Goal: Information Seeking & Learning: Learn about a topic

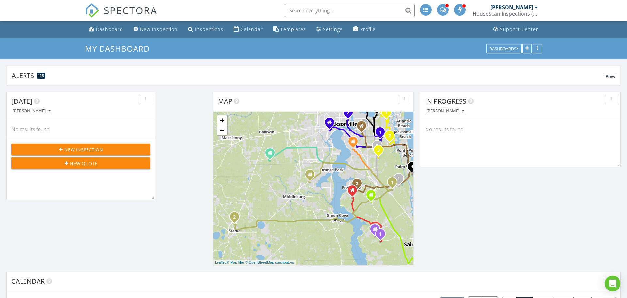
scroll to position [3, 0]
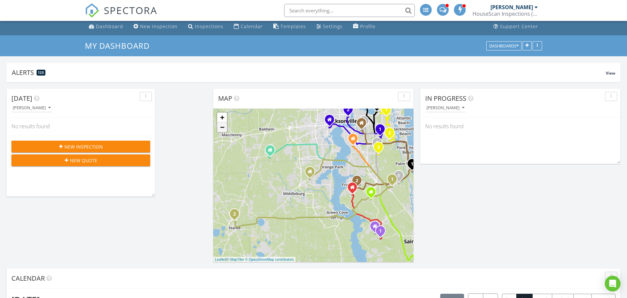
click at [220, 128] on link "−" at bounding box center [222, 127] width 10 height 10
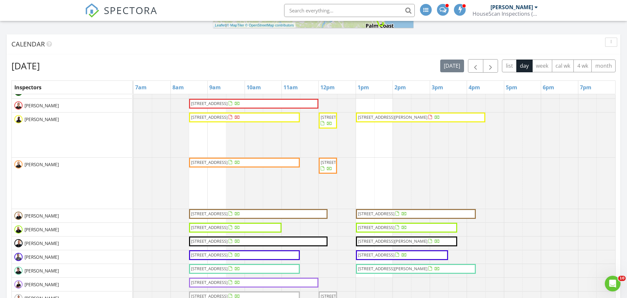
scroll to position [26, 0]
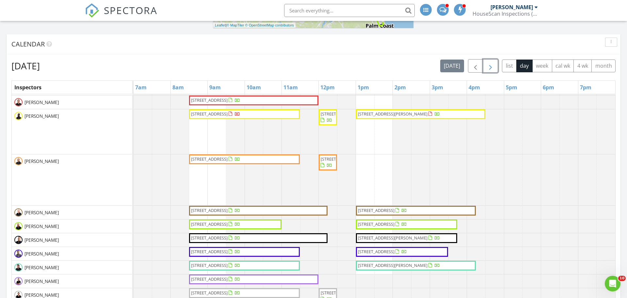
click at [491, 62] on span "button" at bounding box center [491, 66] width 8 height 8
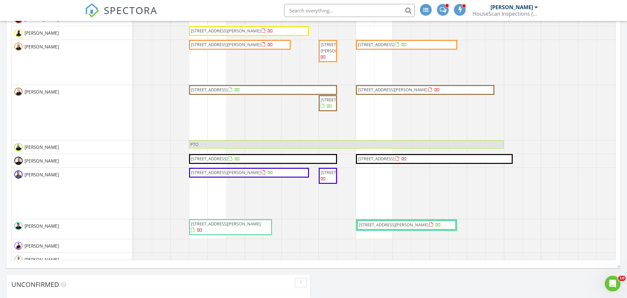
scroll to position [0, 0]
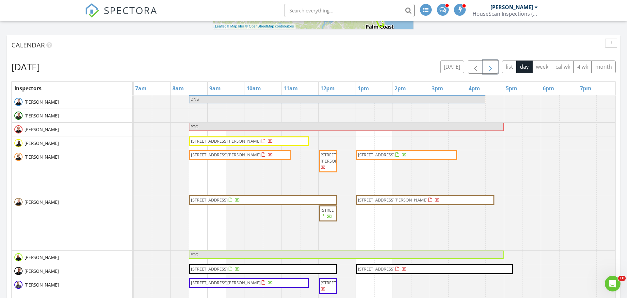
click at [489, 65] on span "button" at bounding box center [491, 67] width 8 height 8
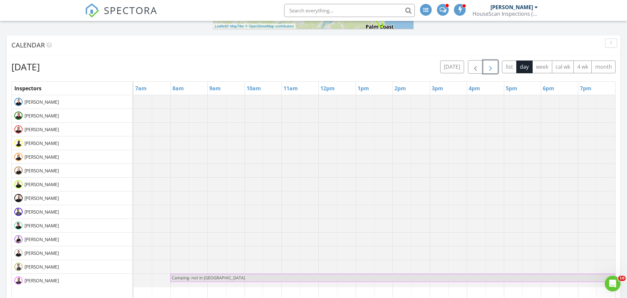
click at [489, 65] on span "button" at bounding box center [491, 67] width 8 height 8
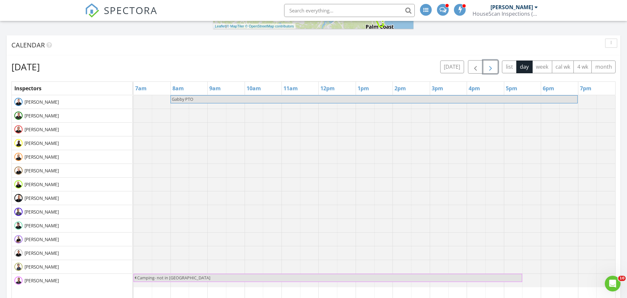
click at [489, 65] on span "button" at bounding box center [491, 67] width 8 height 8
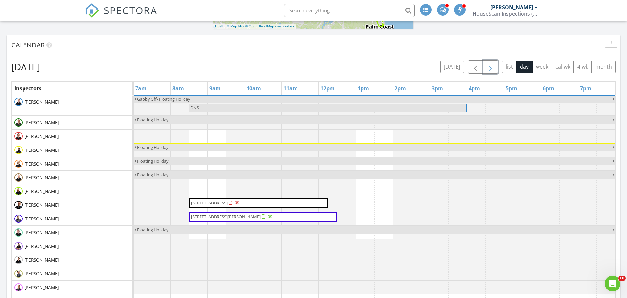
click at [488, 67] on span "button" at bounding box center [491, 67] width 8 height 8
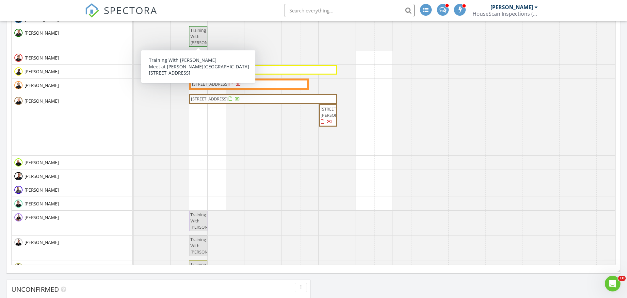
click at [198, 38] on span "Training With Devin" at bounding box center [206, 36] width 33 height 18
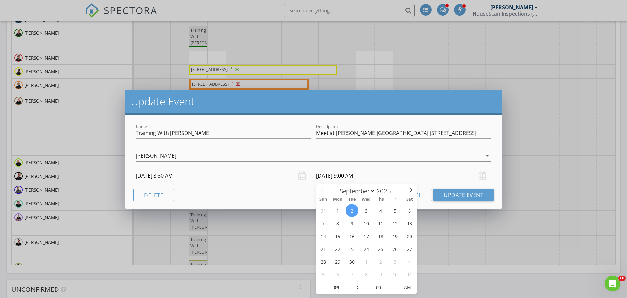
click at [355, 177] on input "09/02/2025 9:00 AM" at bounding box center [403, 176] width 175 height 16
type input "10"
type input "09/02/2025 10:00 AM"
click at [355, 284] on span at bounding box center [354, 284] width 5 height 7
type input "11"
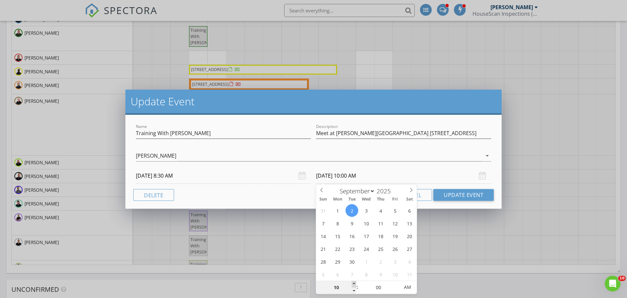
type input "09/02/2025 11:00 AM"
click at [355, 284] on span at bounding box center [354, 284] width 5 height 7
type input "12"
type input "09/02/2025 12:00 PM"
click at [355, 284] on span at bounding box center [354, 284] width 5 height 7
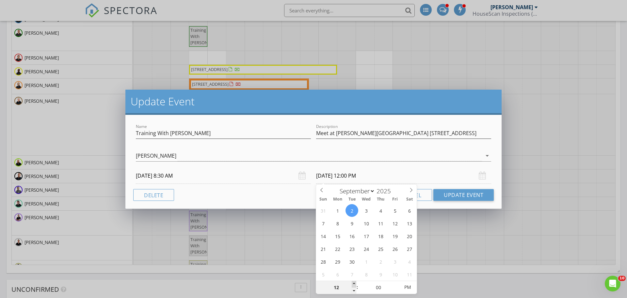
type input "01"
type input "09/02/2025 1:00 PM"
click at [355, 284] on span at bounding box center [354, 284] width 5 height 7
type input "02"
type input "09/02/2025 2:00 PM"
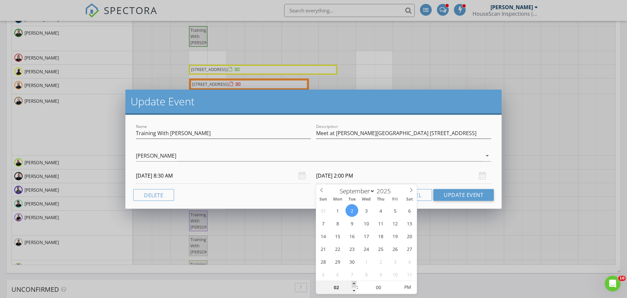
click at [355, 284] on span at bounding box center [354, 284] width 5 height 7
type input "03"
type input "09/02/2025 3:00 PM"
click at [355, 284] on span at bounding box center [354, 284] width 5 height 7
type input "04"
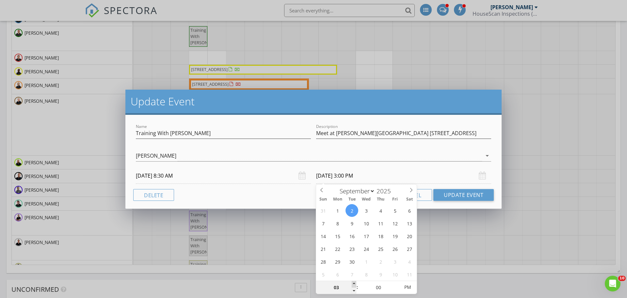
type input "09/02/2025 4:00 PM"
click at [355, 284] on span at bounding box center [354, 284] width 5 height 7
click at [447, 193] on button "Update Event" at bounding box center [463, 195] width 60 height 12
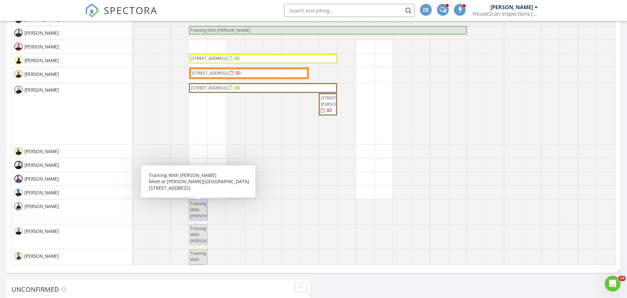
click at [197, 213] on span "Training With Devin" at bounding box center [206, 209] width 33 height 18
select select "8"
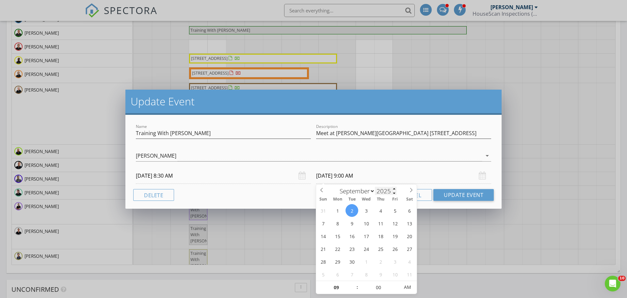
click at [380, 180] on input "09/02/2025 9:00 AM" at bounding box center [403, 176] width 175 height 16
type input "10"
type input "09/02/2025 10:00 AM"
click at [352, 281] on span at bounding box center [354, 284] width 5 height 7
type input "11"
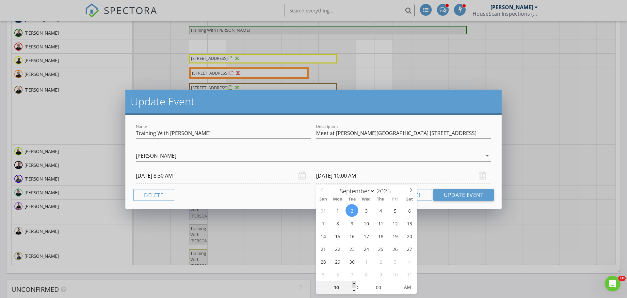
type input "09/02/2025 11:00 AM"
click at [352, 281] on span at bounding box center [354, 284] width 5 height 7
click at [352, 282] on span at bounding box center [354, 284] width 5 height 7
type input "12"
type input "09/02/2025 12:00 PM"
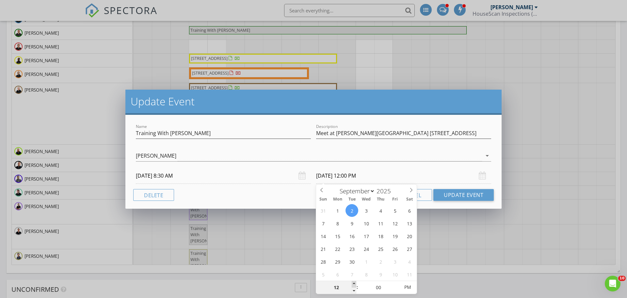
type input "01"
type input "09/02/2025 1:00 PM"
click at [352, 282] on span at bounding box center [354, 284] width 5 height 7
type input "02"
type input "09/02/2025 2:00 PM"
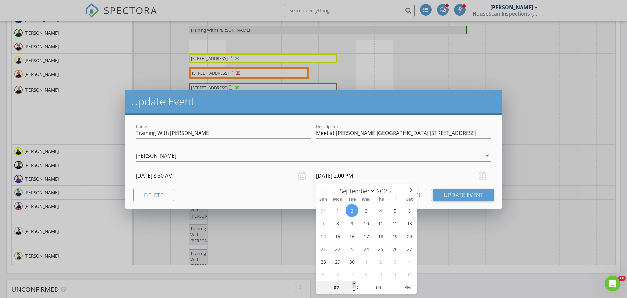
click at [352, 282] on span at bounding box center [354, 284] width 5 height 7
type input "03"
type input "09/02/2025 3:00 PM"
click at [352, 282] on span at bounding box center [354, 284] width 5 height 7
type input "04"
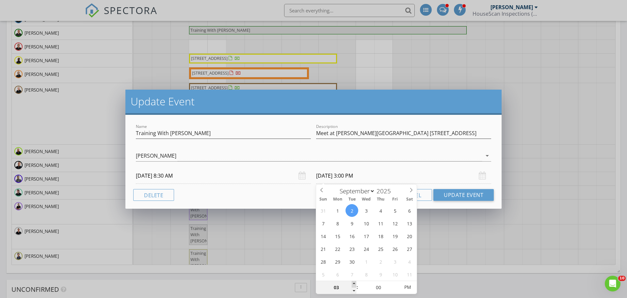
type input "09/02/2025 4:00 PM"
click at [352, 282] on span at bounding box center [354, 284] width 5 height 7
click at [448, 193] on button "Update Event" at bounding box center [463, 195] width 60 height 12
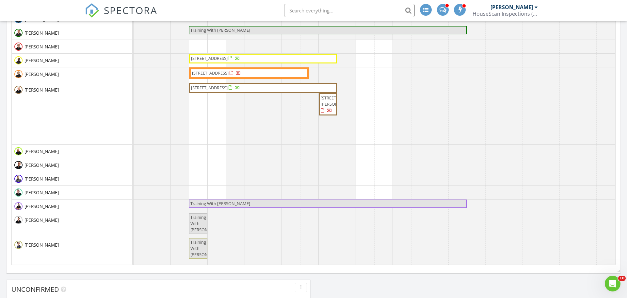
click at [198, 226] on span "Training With Devin" at bounding box center [206, 223] width 33 height 18
select select "8"
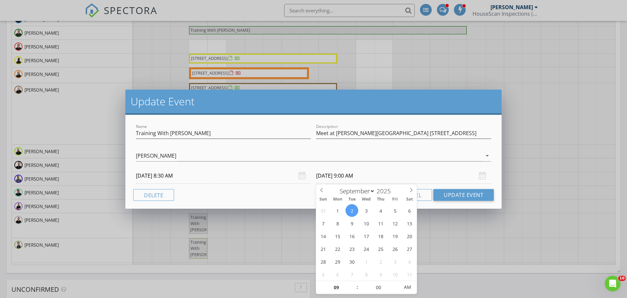
click at [377, 179] on input "09/02/2025 9:00 AM" at bounding box center [403, 176] width 175 height 16
type input "10"
type input "09/02/2025 10:00 AM"
click at [354, 281] on span at bounding box center [354, 284] width 5 height 7
type input "11"
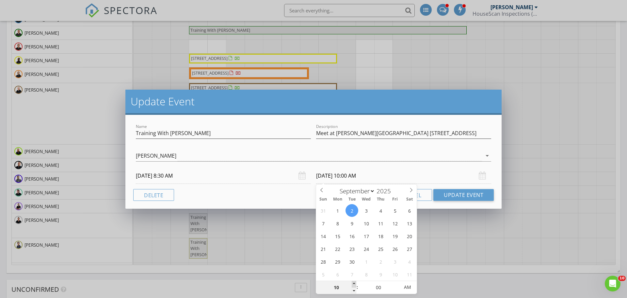
type input "09/02/2025 11:00 AM"
click at [354, 281] on span at bounding box center [354, 284] width 5 height 7
type input "12"
type input "09/02/2025 12:00 PM"
click at [354, 281] on span at bounding box center [354, 284] width 5 height 7
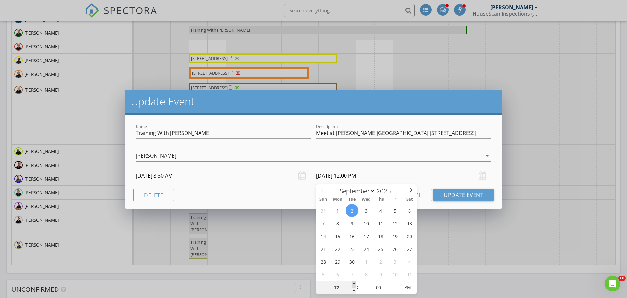
type input "01"
type input "09/02/2025 1:00 PM"
click at [354, 281] on span at bounding box center [354, 284] width 5 height 7
type input "02"
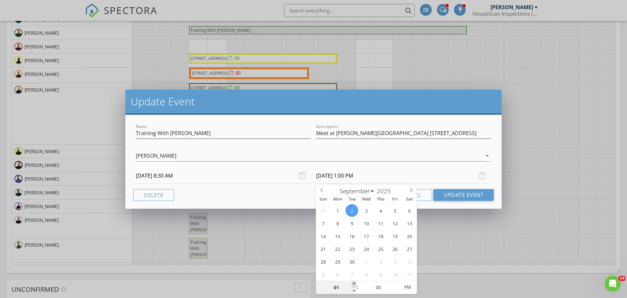
type input "09/02/2025 2:00 PM"
type input "03"
type input "09/02/2025 3:00 PM"
click at [354, 281] on span at bounding box center [354, 284] width 5 height 7
type input "04"
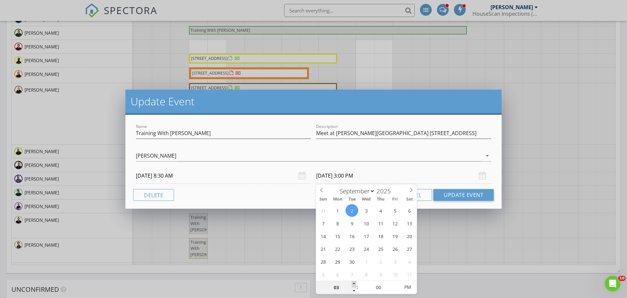
type input "09/02/2025 4:00 PM"
click at [354, 281] on span at bounding box center [354, 284] width 5 height 7
click at [437, 193] on button "Update Event" at bounding box center [463, 195] width 60 height 12
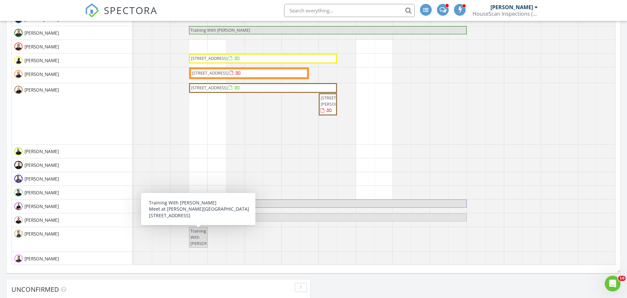
click at [206, 239] on div at bounding box center [207, 237] width 3 height 20
select select "8"
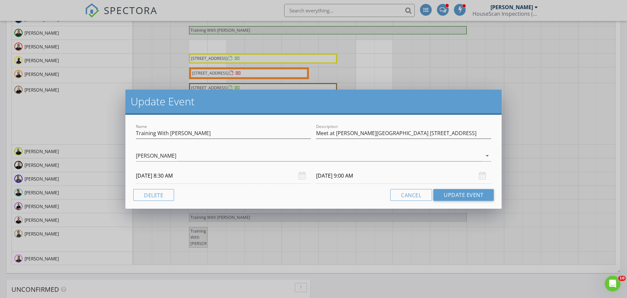
click at [399, 181] on body "SPECTORA Devin Johnson HouseScan Inspections (HOME) Role: Inspector Change Role…" at bounding box center [313, 133] width 627 height 902
click at [380, 178] on input "09/02/2025 9:00 AM" at bounding box center [403, 176] width 175 height 16
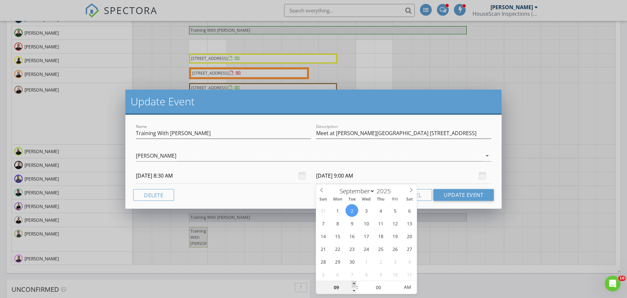
type input "10"
type input "09/02/2025 10:00 AM"
click at [354, 284] on span at bounding box center [354, 284] width 5 height 7
type input "11"
type input "09/02/2025 11:00 AM"
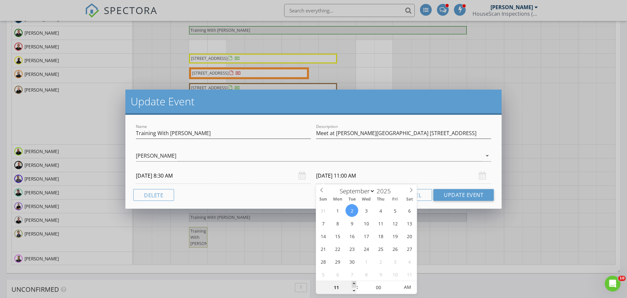
click at [354, 284] on span at bounding box center [354, 284] width 5 height 7
type input "12"
type input "09/02/2025 12:00 PM"
click at [354, 284] on span at bounding box center [354, 284] width 5 height 7
type input "01"
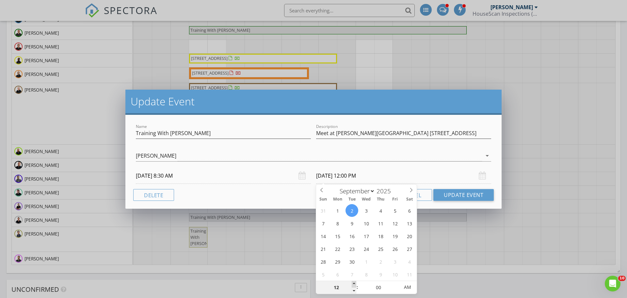
type input "09/02/2025 1:00 PM"
click at [354, 284] on span at bounding box center [354, 284] width 5 height 7
type input "02"
type input "09/02/2025 2:00 PM"
click at [354, 284] on span at bounding box center [354, 284] width 5 height 7
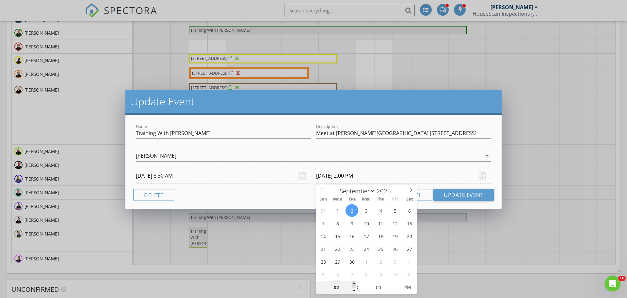
type input "03"
type input "09/02/2025 3:00 PM"
click at [354, 284] on span at bounding box center [354, 284] width 5 height 7
type input "04"
type input "09/02/2025 4:00 PM"
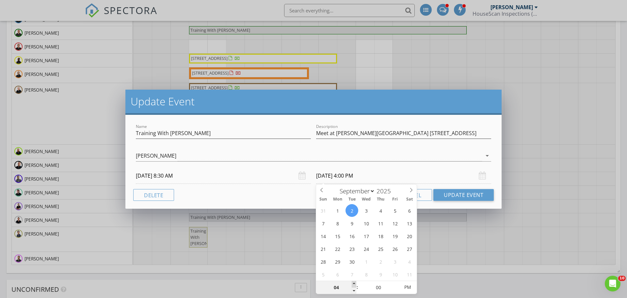
click at [354, 284] on span at bounding box center [354, 284] width 5 height 7
click at [448, 197] on button "Update Event" at bounding box center [463, 195] width 60 height 12
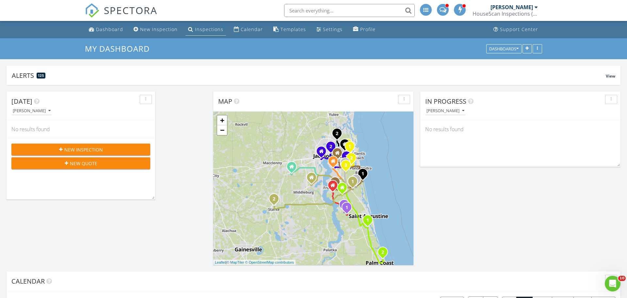
click at [195, 32] on div "Inspections" at bounding box center [209, 29] width 28 height 6
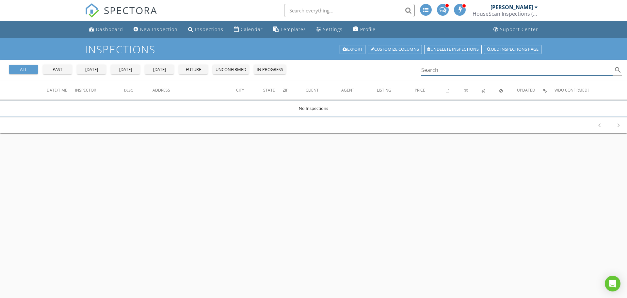
click at [437, 71] on input "Search" at bounding box center [516, 70] width 191 height 11
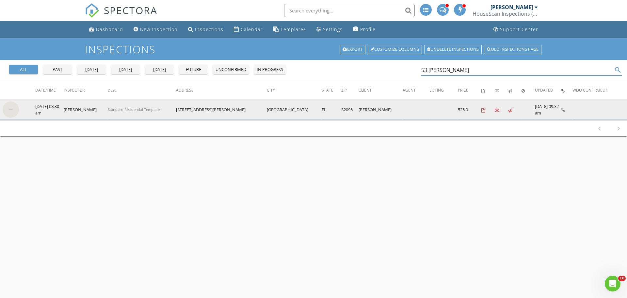
type input "53 salazar"
click at [13, 110] on img at bounding box center [11, 109] width 16 height 16
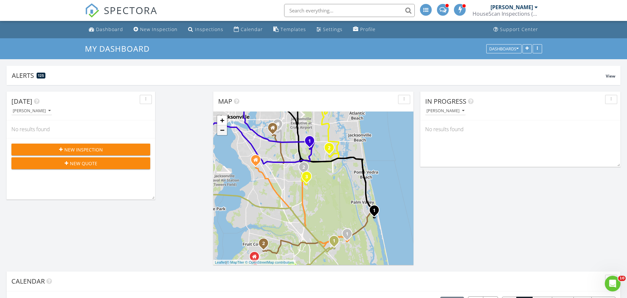
click at [220, 129] on link "−" at bounding box center [222, 130] width 10 height 10
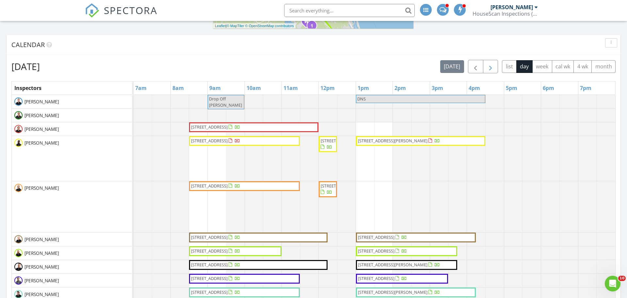
scroll to position [194, 0]
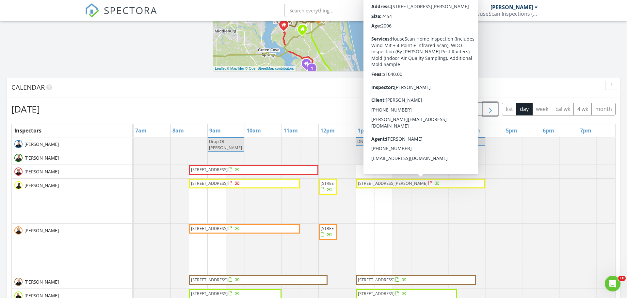
click at [491, 110] on span "button" at bounding box center [491, 109] width 8 height 8
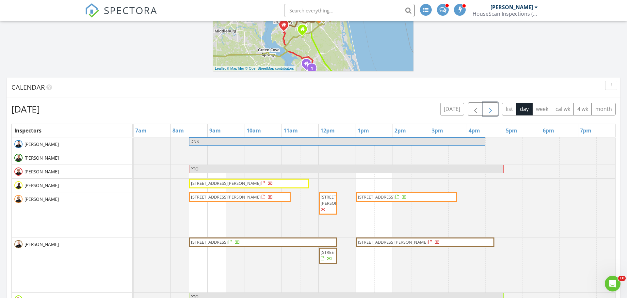
click at [491, 110] on span "button" at bounding box center [491, 109] width 8 height 8
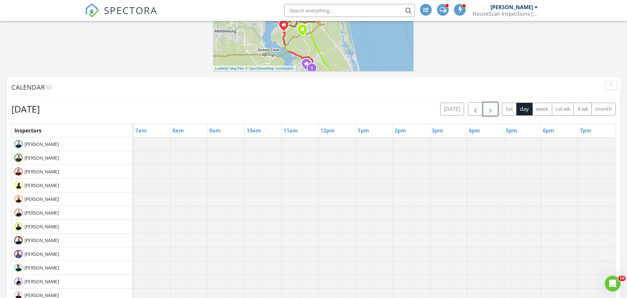
click at [491, 110] on span "button" at bounding box center [491, 109] width 8 height 8
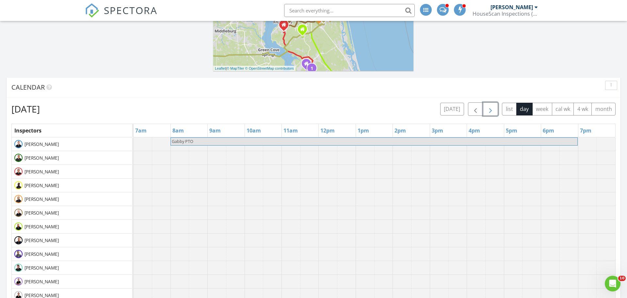
click at [491, 110] on span "button" at bounding box center [491, 109] width 8 height 8
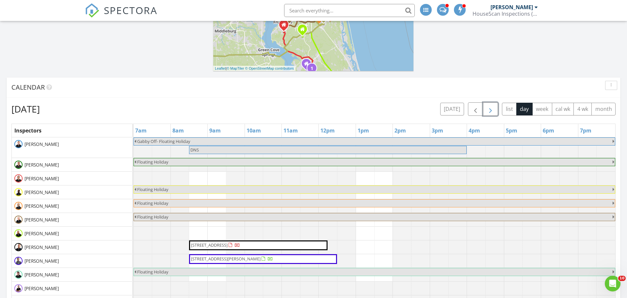
click at [491, 110] on span "button" at bounding box center [491, 109] width 8 height 8
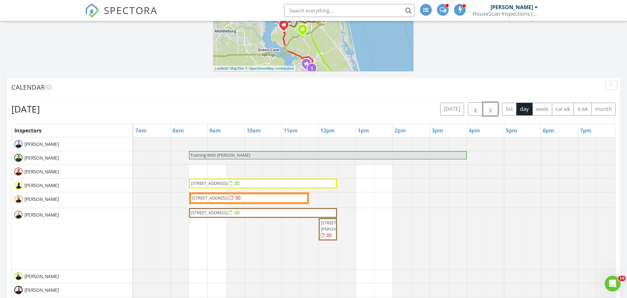
click at [491, 110] on span "button" at bounding box center [491, 109] width 8 height 8
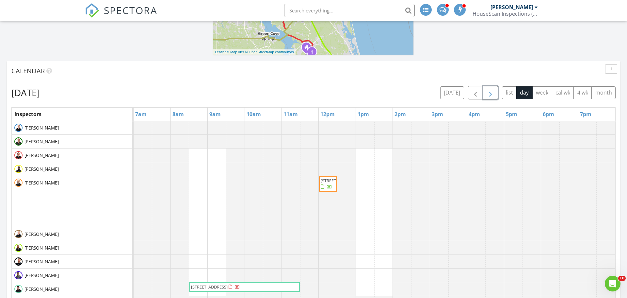
scroll to position [220, 0]
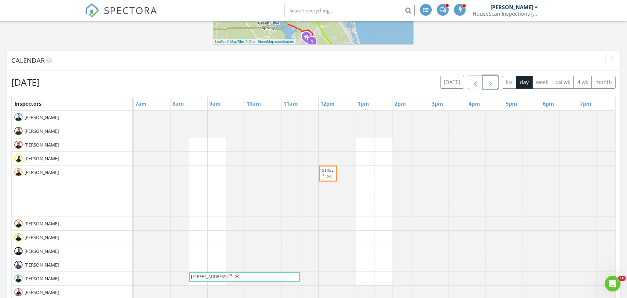
click at [134, 145] on div at bounding box center [134, 144] width 0 height 13
click at [134, 147] on div at bounding box center [134, 144] width 0 height 13
click at [491, 133] on link "Event" at bounding box center [494, 130] width 34 height 10
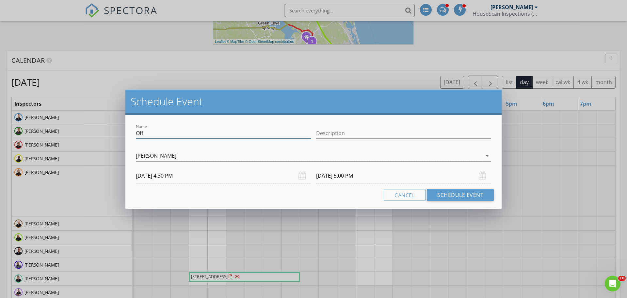
click at [204, 134] on input "Off" at bounding box center [223, 133] width 175 height 11
type input "Drop off Truck at Autonation Ford"
click at [335, 160] on div "Josh Schumm" at bounding box center [309, 155] width 346 height 11
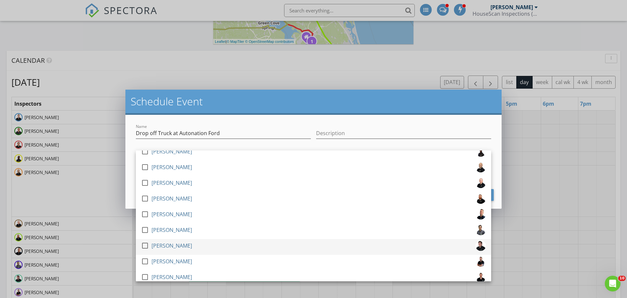
scroll to position [91, 0]
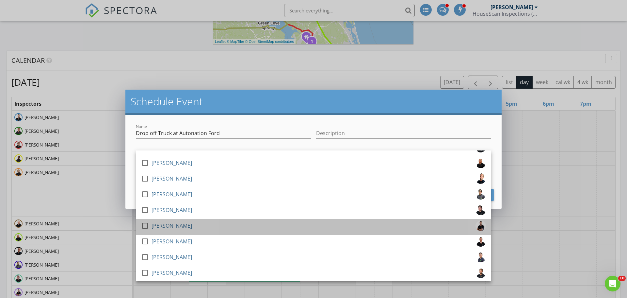
click at [176, 225] on div "Denny Flemmens" at bounding box center [172, 225] width 41 height 10
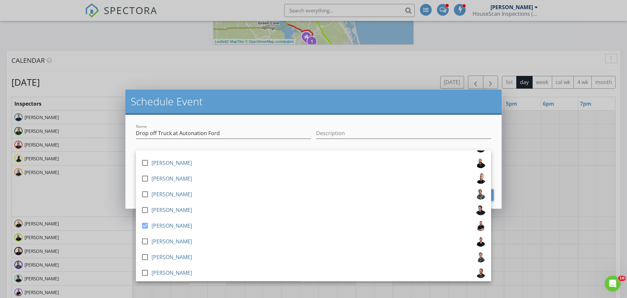
click at [277, 124] on div "Name Drop off Truck at Autonation Ford" at bounding box center [223, 134] width 175 height 21
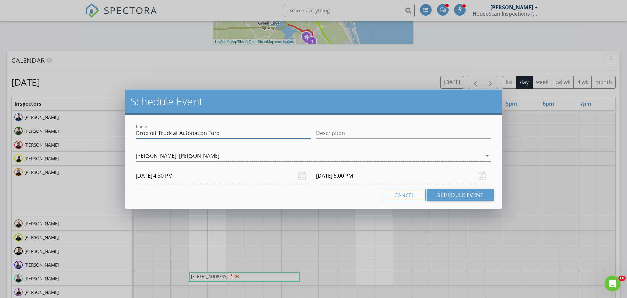
click at [279, 137] on input "Drop off Truck at Autonation Ford" at bounding box center [223, 133] width 175 height 11
click at [322, 131] on input "Description" at bounding box center [403, 133] width 175 height 11
type input "Recalls and 200K service"
click at [458, 197] on button "Schedule Event" at bounding box center [460, 195] width 67 height 12
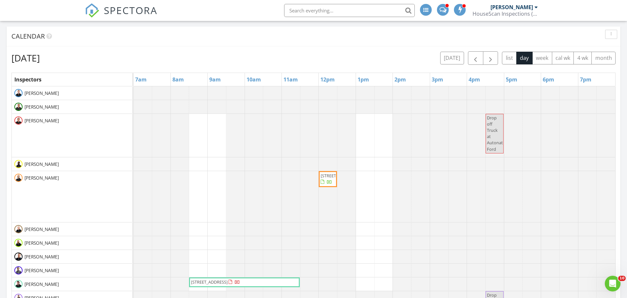
scroll to position [244, 0]
click at [447, 58] on button "today" at bounding box center [452, 59] width 24 height 13
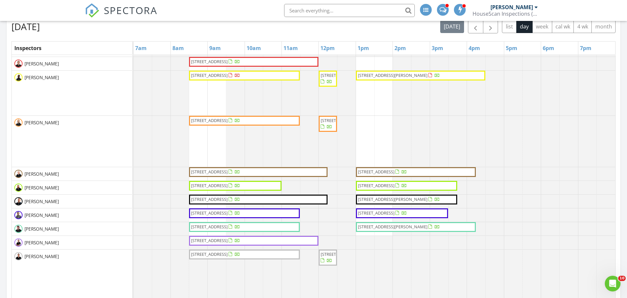
scroll to position [0, 0]
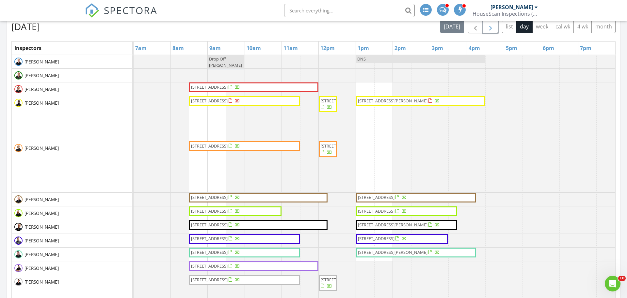
click at [488, 28] on span "button" at bounding box center [491, 27] width 8 height 8
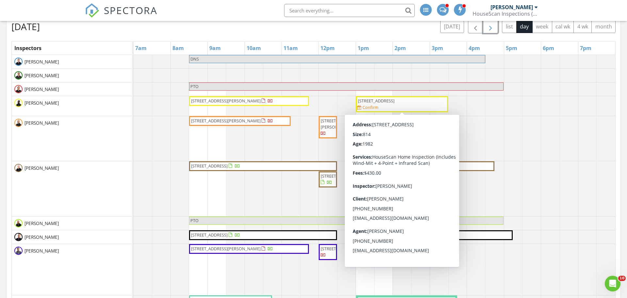
click at [428, 107] on div "8178 Libra Ct, Jacksonville 32216 Confirm" at bounding box center [401, 104] width 89 height 13
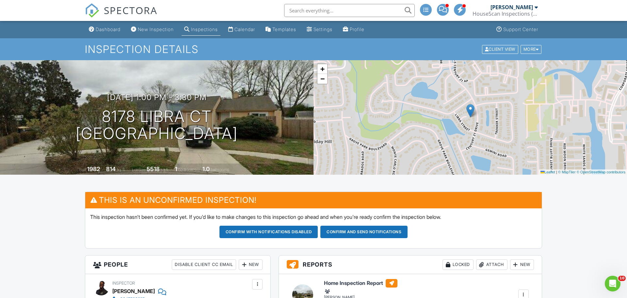
click at [208, 31] on div "Inspections" at bounding box center [204, 29] width 27 height 6
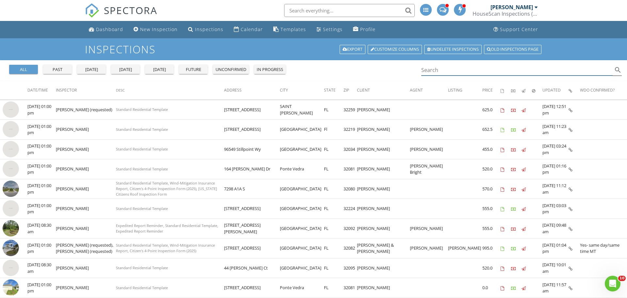
click at [436, 71] on input "Search" at bounding box center [516, 70] width 191 height 11
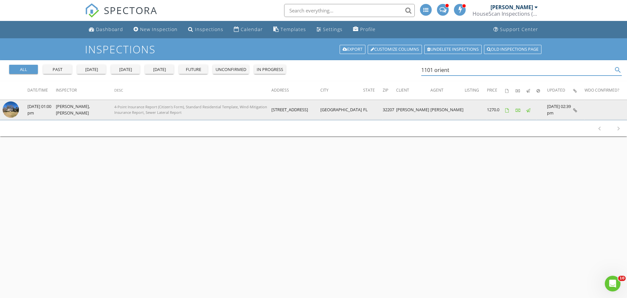
type input "1101 orient"
click at [14, 110] on img at bounding box center [11, 109] width 16 height 16
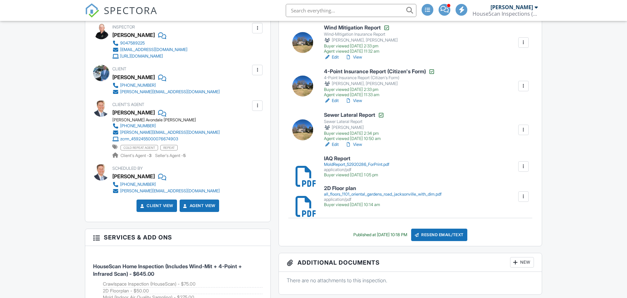
scroll to position [235, 0]
click at [360, 144] on link "View" at bounding box center [353, 144] width 17 height 7
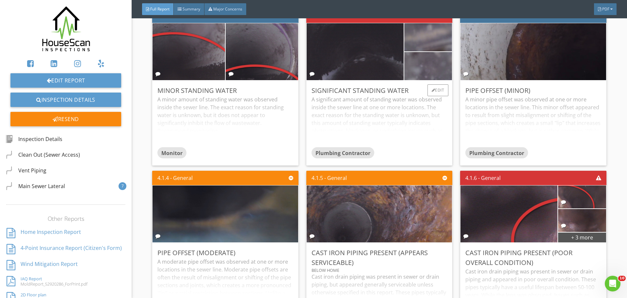
scroll to position [1294, 0]
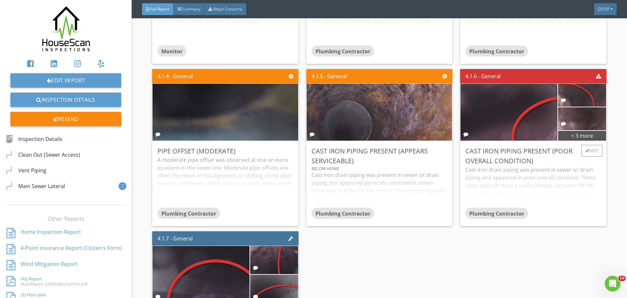
click at [542, 187] on div "Cast iron drain piping was present in sewer or drain piping and appeared in poo…" at bounding box center [533, 187] width 136 height 42
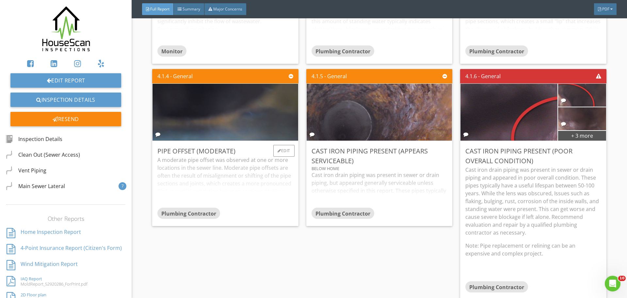
click at [262, 176] on div "A moderate pipe offset was observed at one or more locations in the sewer line.…" at bounding box center [225, 182] width 136 height 52
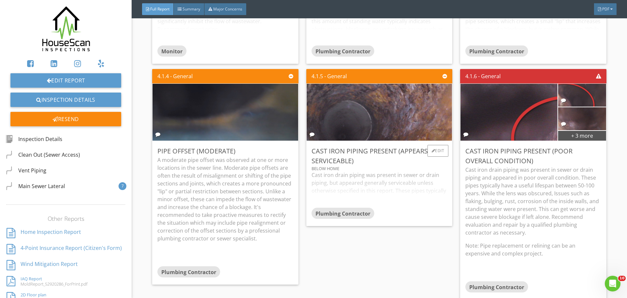
click at [345, 187] on div "Cast iron drain piping was present in sewer or drain piping, but appeared gener…" at bounding box center [380, 189] width 136 height 37
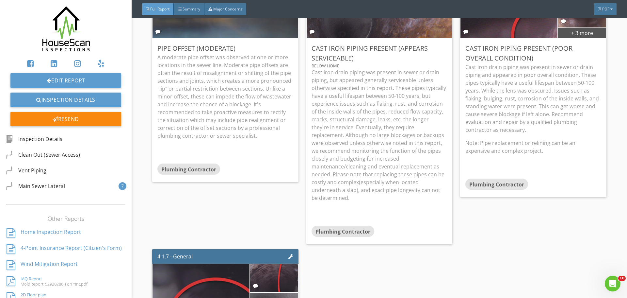
scroll to position [1500, 0]
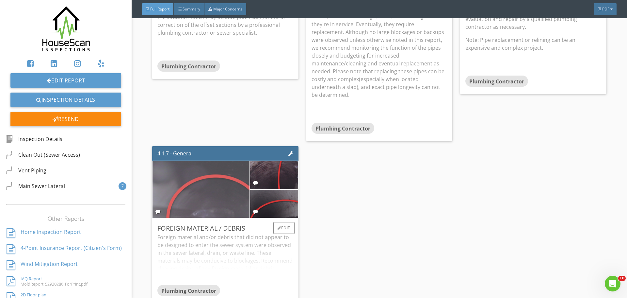
click at [235, 200] on img at bounding box center [201, 189] width 242 height 137
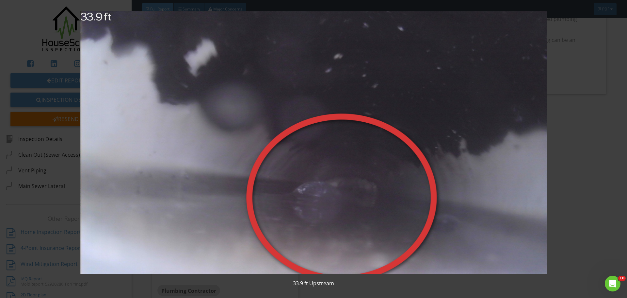
click at [219, 200] on img at bounding box center [313, 142] width 576 height 263
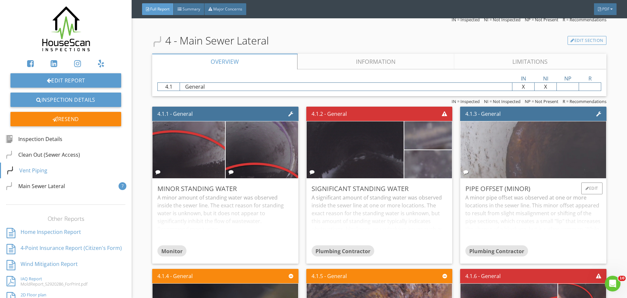
scroll to position [1095, 0]
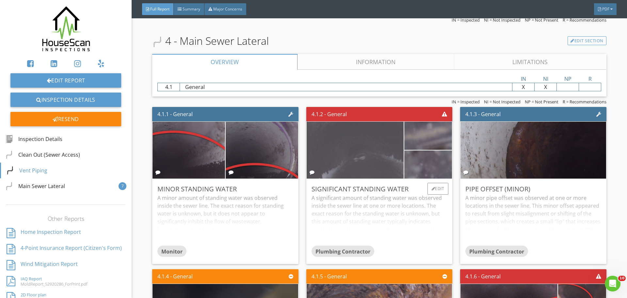
click at [362, 162] on img at bounding box center [355, 150] width 242 height 137
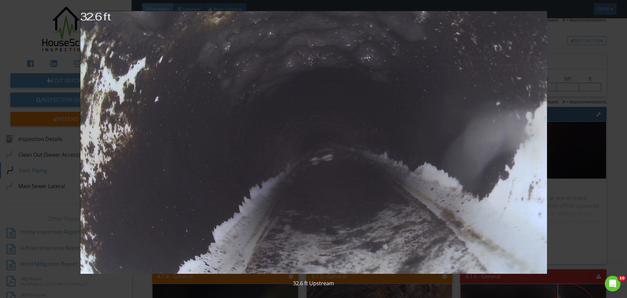
click at [501, 199] on img at bounding box center [313, 142] width 576 height 263
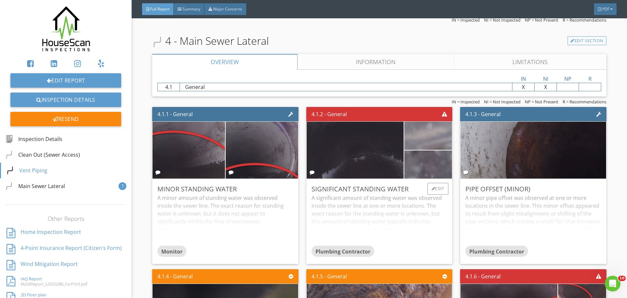
click at [419, 141] on img at bounding box center [428, 135] width 120 height 67
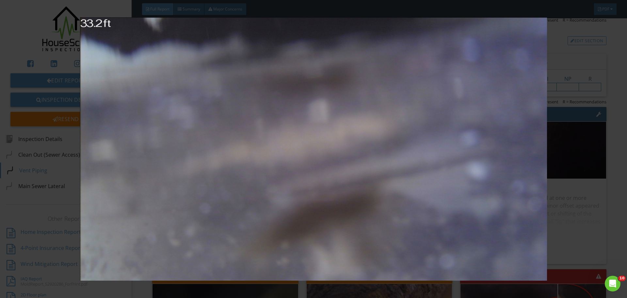
click at [419, 141] on img at bounding box center [313, 148] width 576 height 263
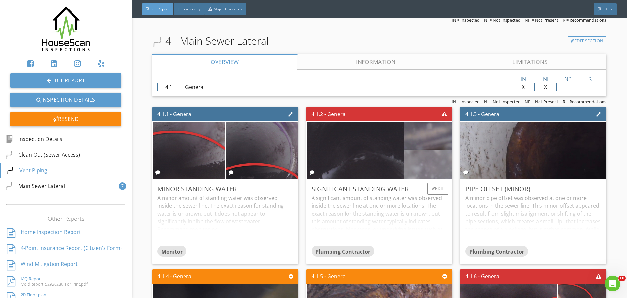
click at [415, 157] on img at bounding box center [428, 164] width 120 height 67
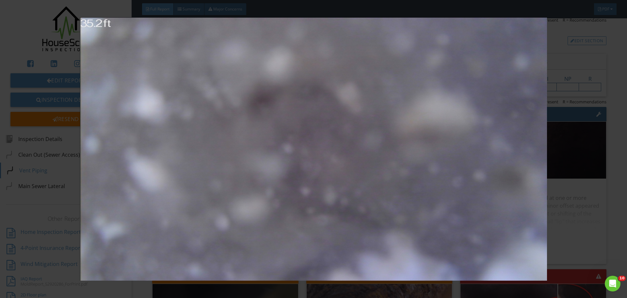
click at [415, 157] on img at bounding box center [313, 148] width 576 height 263
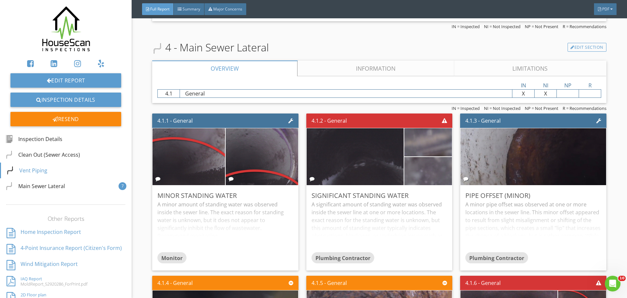
scroll to position [1045, 0]
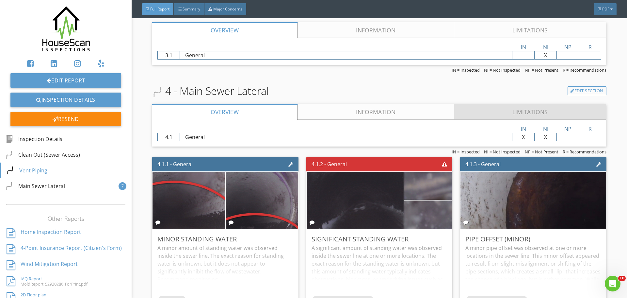
click at [512, 107] on link "Limitations" at bounding box center [530, 112] width 152 height 16
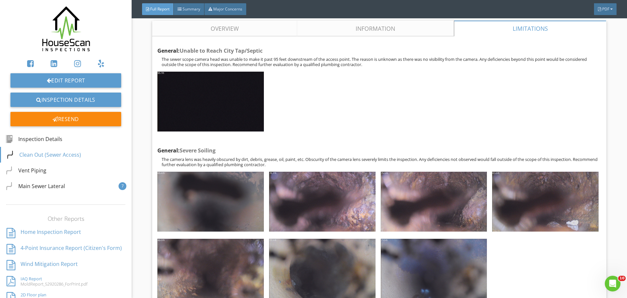
scroll to position [1000, 0]
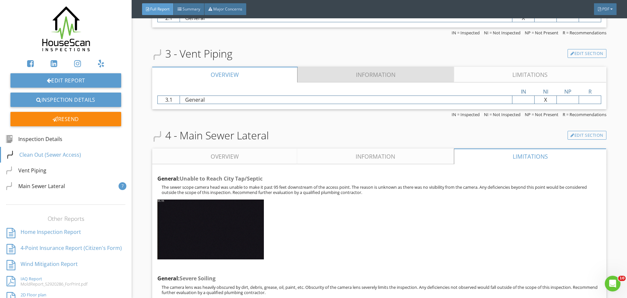
click at [391, 76] on link "Information" at bounding box center [376, 75] width 157 height 16
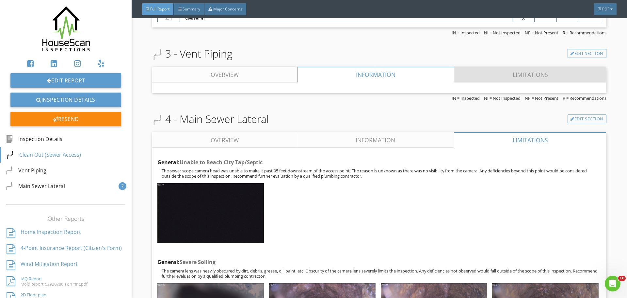
click at [483, 77] on link "Limitations" at bounding box center [530, 75] width 152 height 16
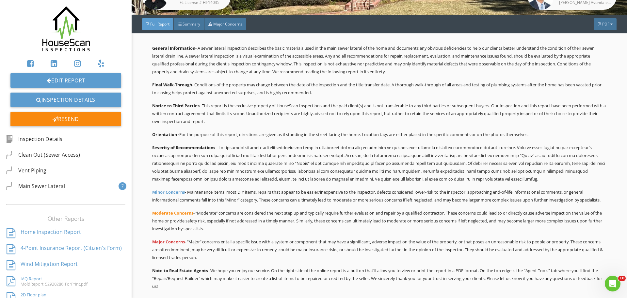
scroll to position [0, 0]
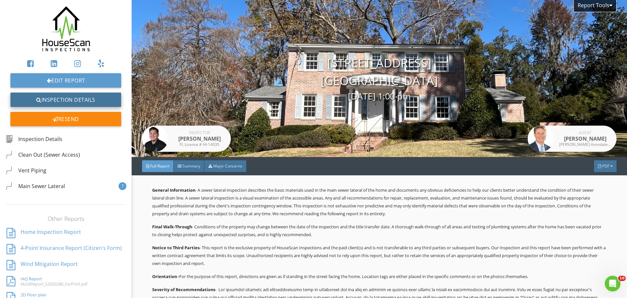
click at [85, 102] on link "Inspection Details" at bounding box center [65, 99] width 111 height 14
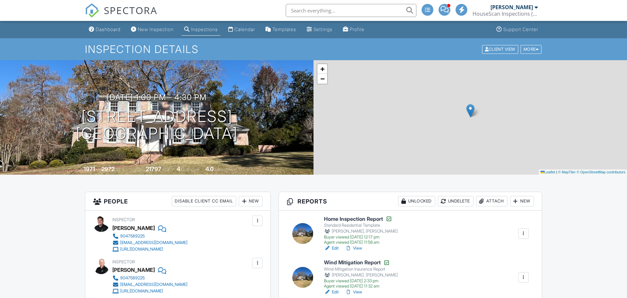
click at [358, 245] on link "View" at bounding box center [353, 248] width 17 height 7
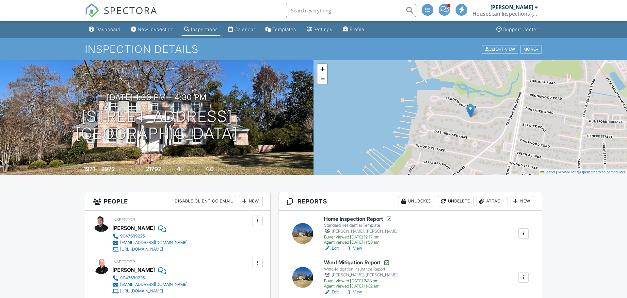
scroll to position [110, 0]
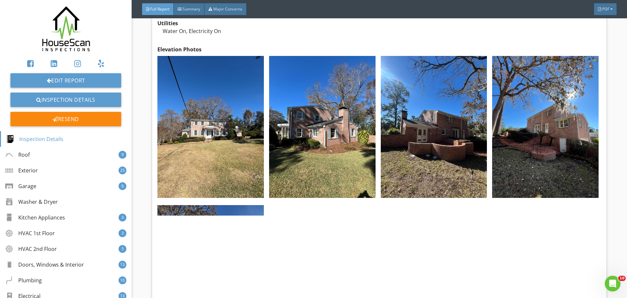
scroll to position [1154, 0]
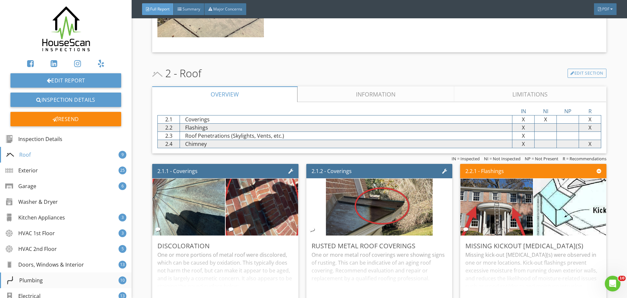
click at [44, 280] on div "Plumbing 10" at bounding box center [66, 280] width 132 height 16
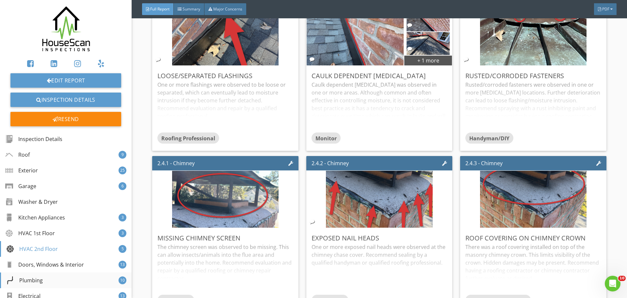
scroll to position [5893, 0]
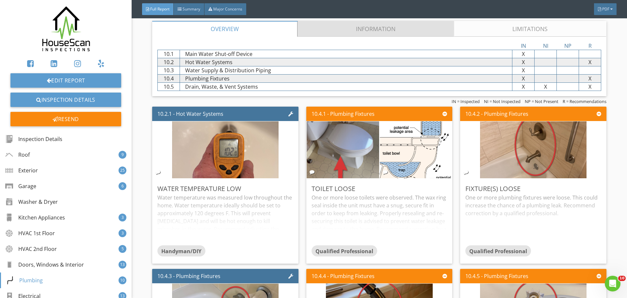
click at [404, 31] on link "Information" at bounding box center [376, 29] width 157 height 16
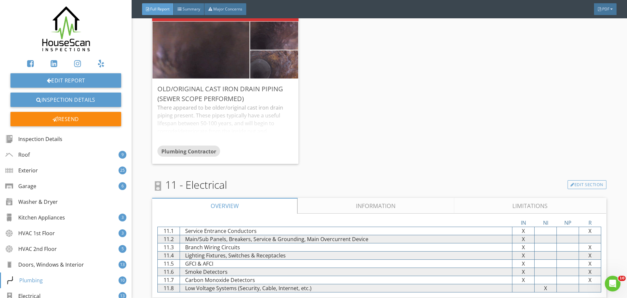
scroll to position [7515, 0]
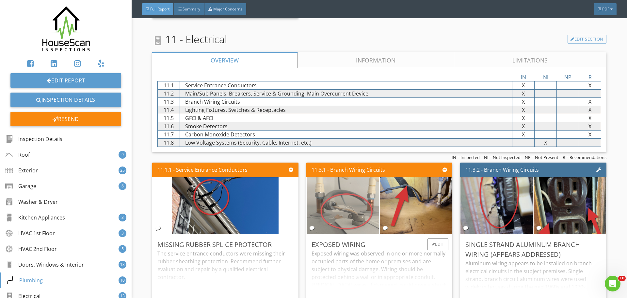
click at [338, 200] on img at bounding box center [343, 205] width 106 height 142
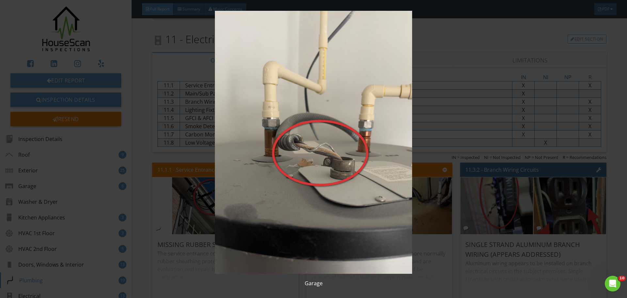
click at [493, 34] on img at bounding box center [313, 142] width 576 height 263
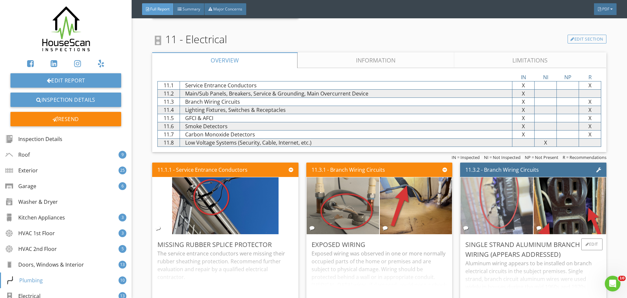
click at [498, 209] on img at bounding box center [497, 205] width 107 height 142
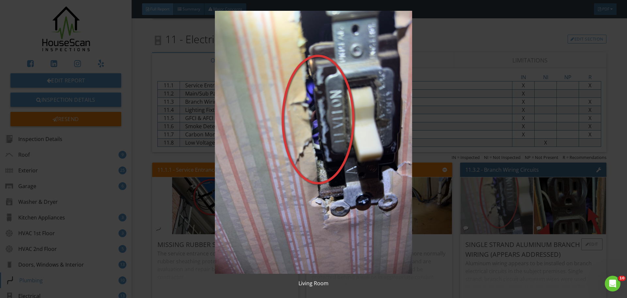
click at [498, 209] on img at bounding box center [313, 142] width 576 height 263
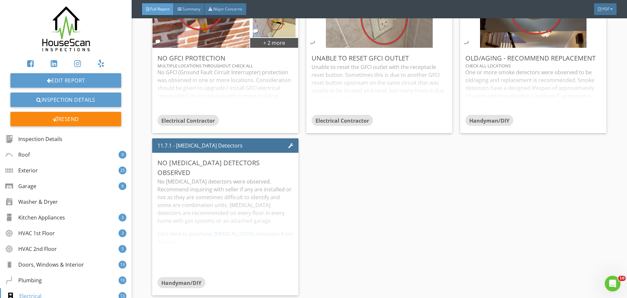
scroll to position [7561, 0]
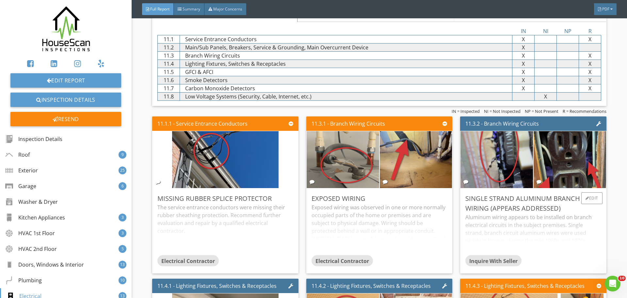
click at [498, 219] on div "Aluminum wiring appears to be installed on branch electrical circuits in the su…" at bounding box center [533, 234] width 136 height 42
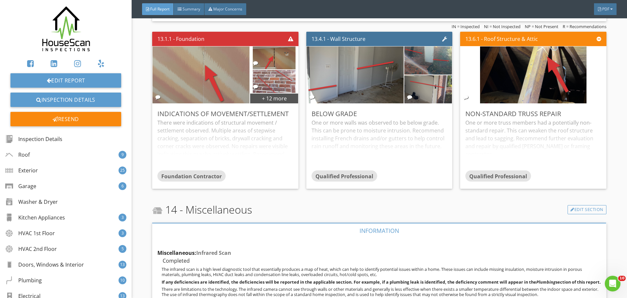
scroll to position [9006, 0]
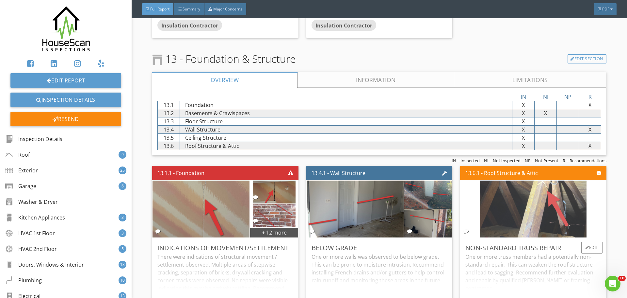
click at [510, 201] on img at bounding box center [533, 209] width 106 height 142
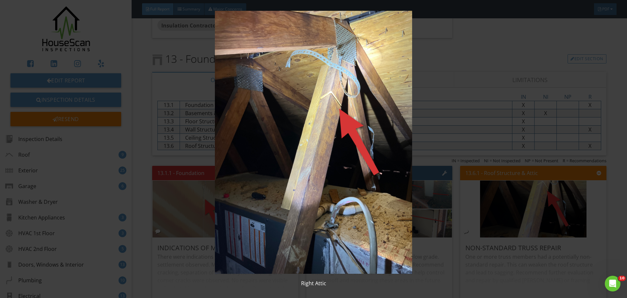
click at [469, 87] on img at bounding box center [313, 142] width 576 height 263
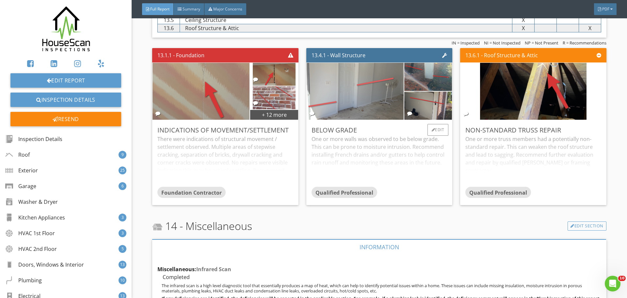
scroll to position [9114, 0]
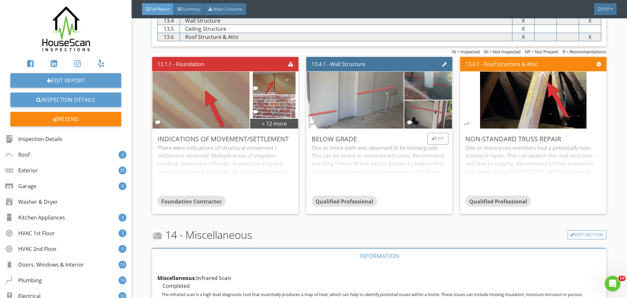
click at [365, 89] on img at bounding box center [355, 100] width 106 height 142
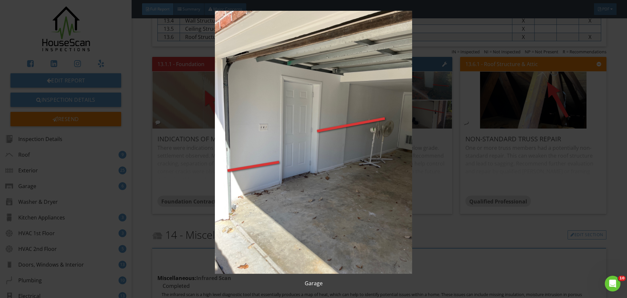
click at [378, 176] on img at bounding box center [313, 142] width 576 height 263
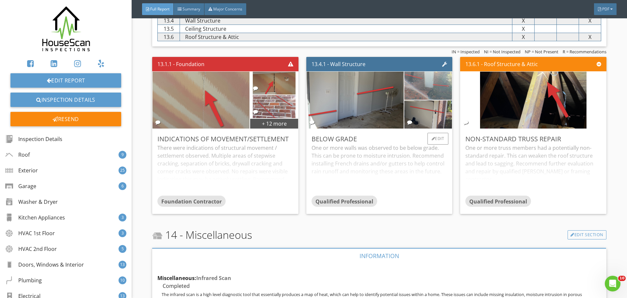
click at [427, 84] on img at bounding box center [428, 85] width 53 height 70
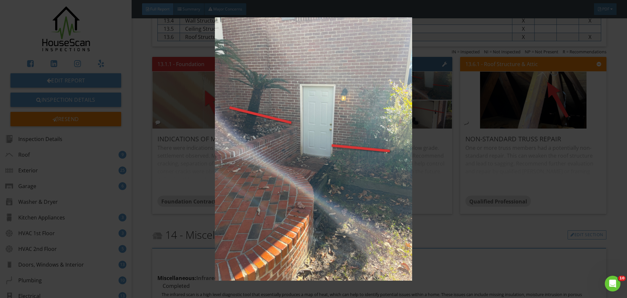
click at [397, 100] on img at bounding box center [313, 148] width 576 height 263
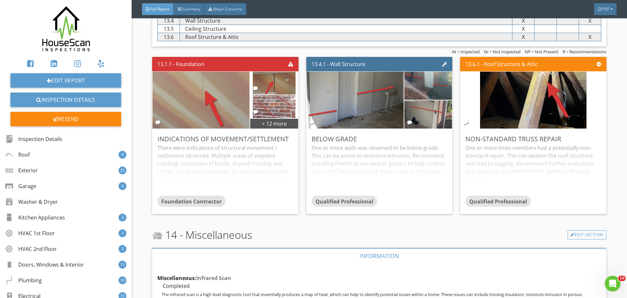
click at [464, 248] on div at bounding box center [379, 256] width 454 height 16
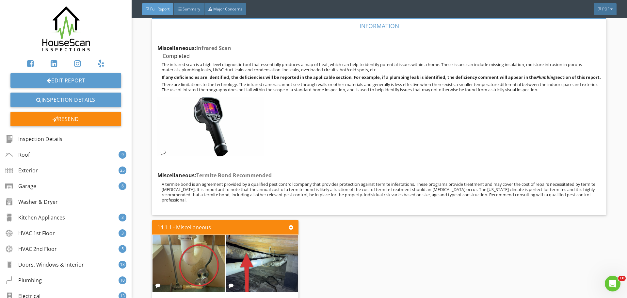
scroll to position [9439, 0]
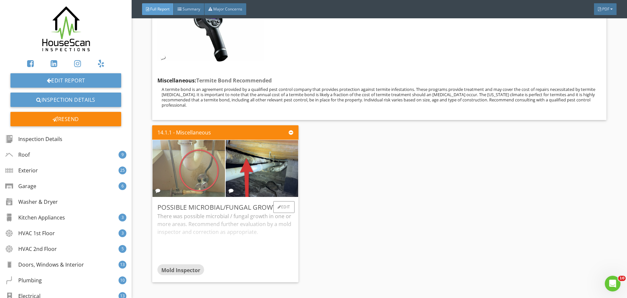
click at [190, 157] on img at bounding box center [189, 168] width 107 height 142
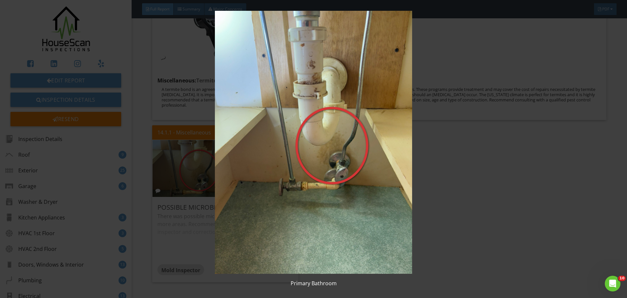
click at [489, 169] on img at bounding box center [313, 142] width 576 height 263
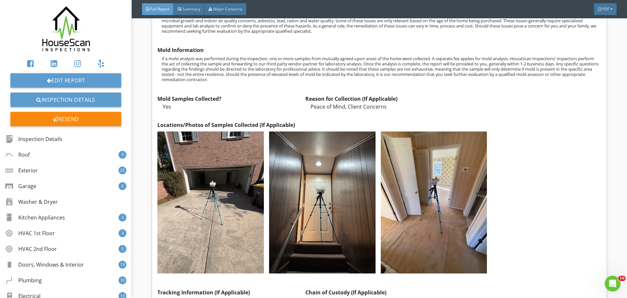
scroll to position [9872, 0]
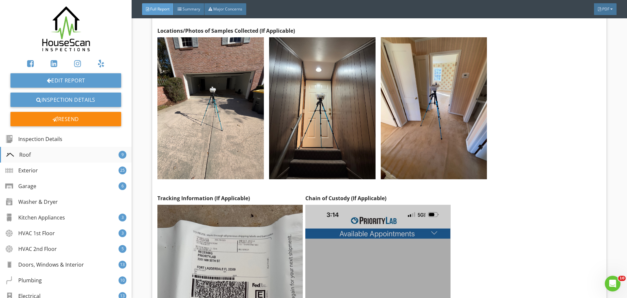
click at [44, 154] on div "Roof 9" at bounding box center [66, 155] width 132 height 16
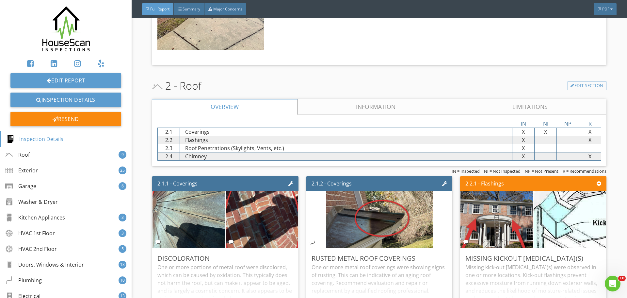
scroll to position [1140, 0]
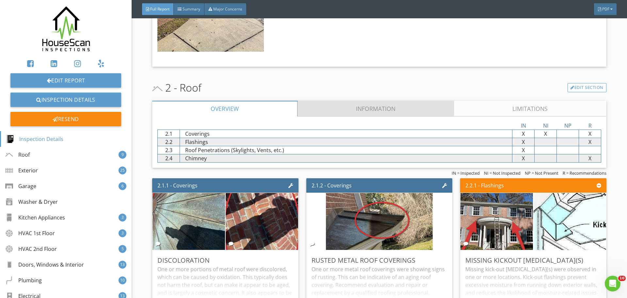
click at [415, 107] on link "Information" at bounding box center [376, 109] width 157 height 16
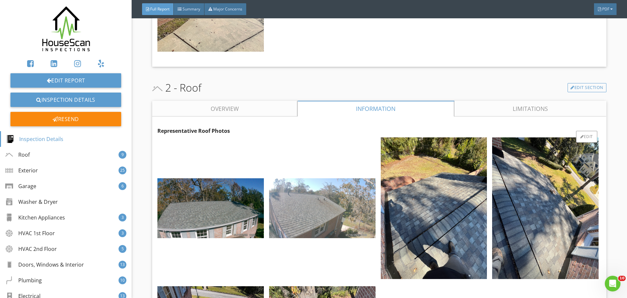
click at [306, 202] on img at bounding box center [322, 208] width 106 height 60
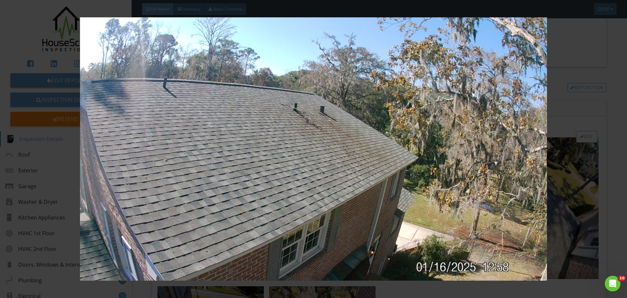
click at [306, 202] on img at bounding box center [313, 148] width 576 height 263
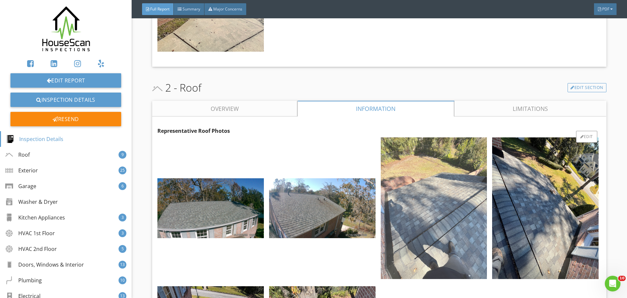
click at [423, 203] on img at bounding box center [434, 208] width 106 height 142
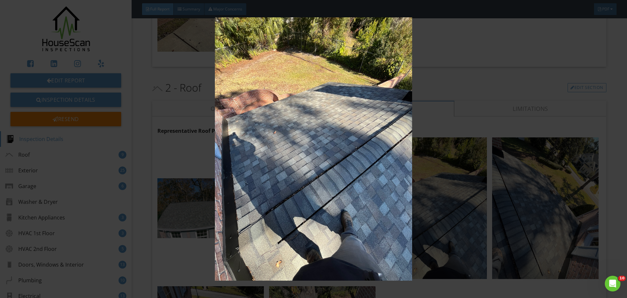
click at [366, 197] on img at bounding box center [313, 148] width 576 height 263
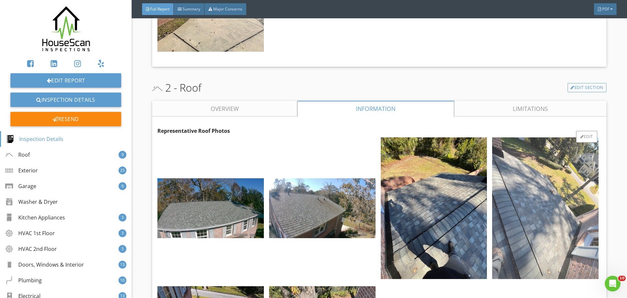
scroll to position [1190, 0]
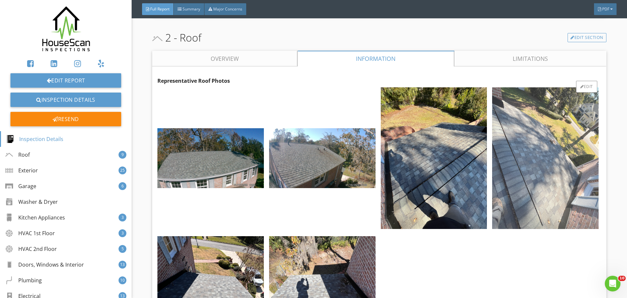
click at [544, 184] on img at bounding box center [545, 158] width 106 height 142
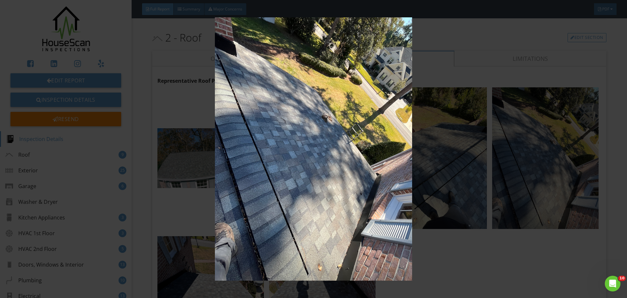
click at [311, 180] on img at bounding box center [313, 148] width 576 height 263
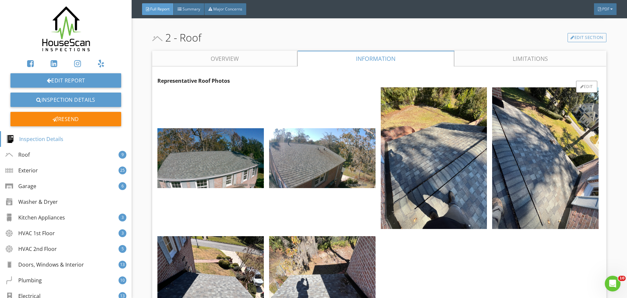
scroll to position [1276, 0]
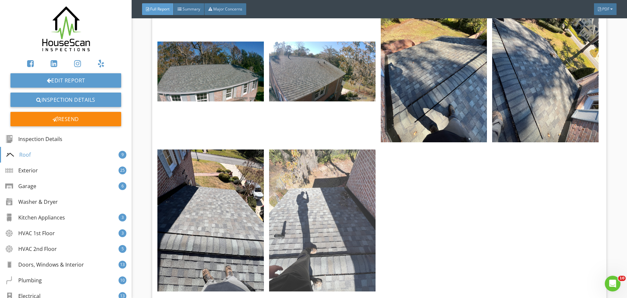
click at [322, 231] on img at bounding box center [322, 220] width 106 height 142
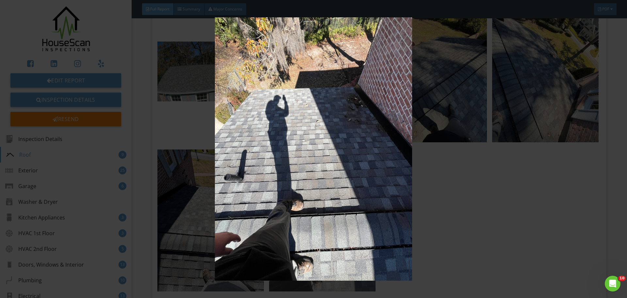
click at [322, 231] on img at bounding box center [313, 148] width 576 height 263
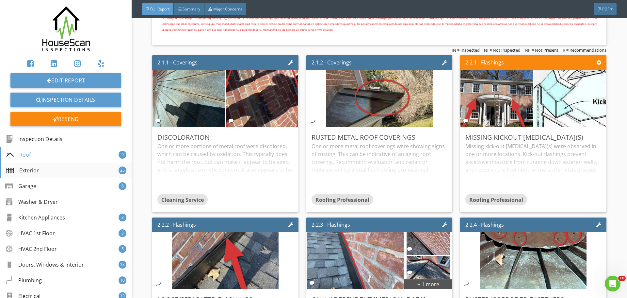
scroll to position [2631, 0]
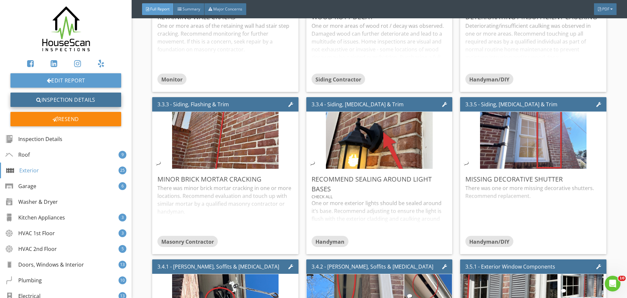
click at [50, 98] on link "Inspection Details" at bounding box center [65, 99] width 111 height 14
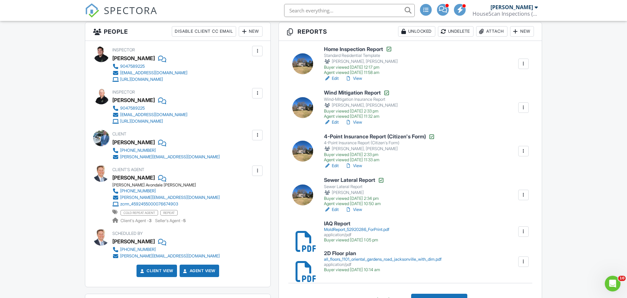
scroll to position [153, 0]
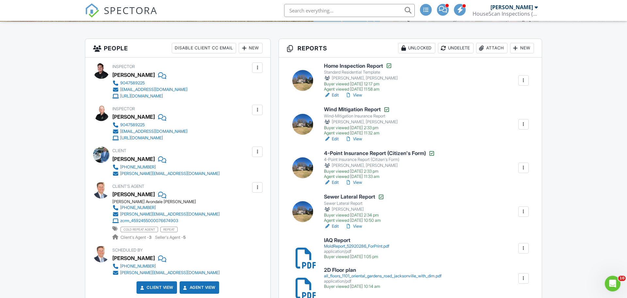
click at [362, 183] on link "View" at bounding box center [353, 182] width 17 height 7
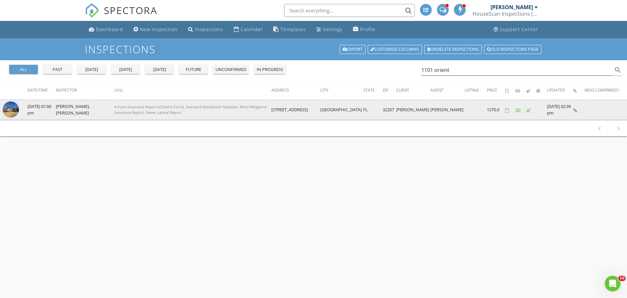
click at [15, 108] on img at bounding box center [11, 109] width 16 height 16
click at [12, 105] on img at bounding box center [11, 109] width 16 height 16
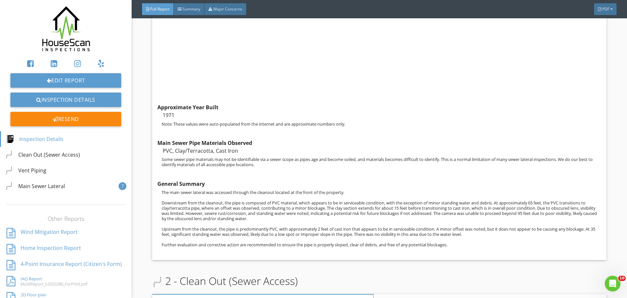
scroll to position [715, 0]
